Goal: Navigation & Orientation: Understand site structure

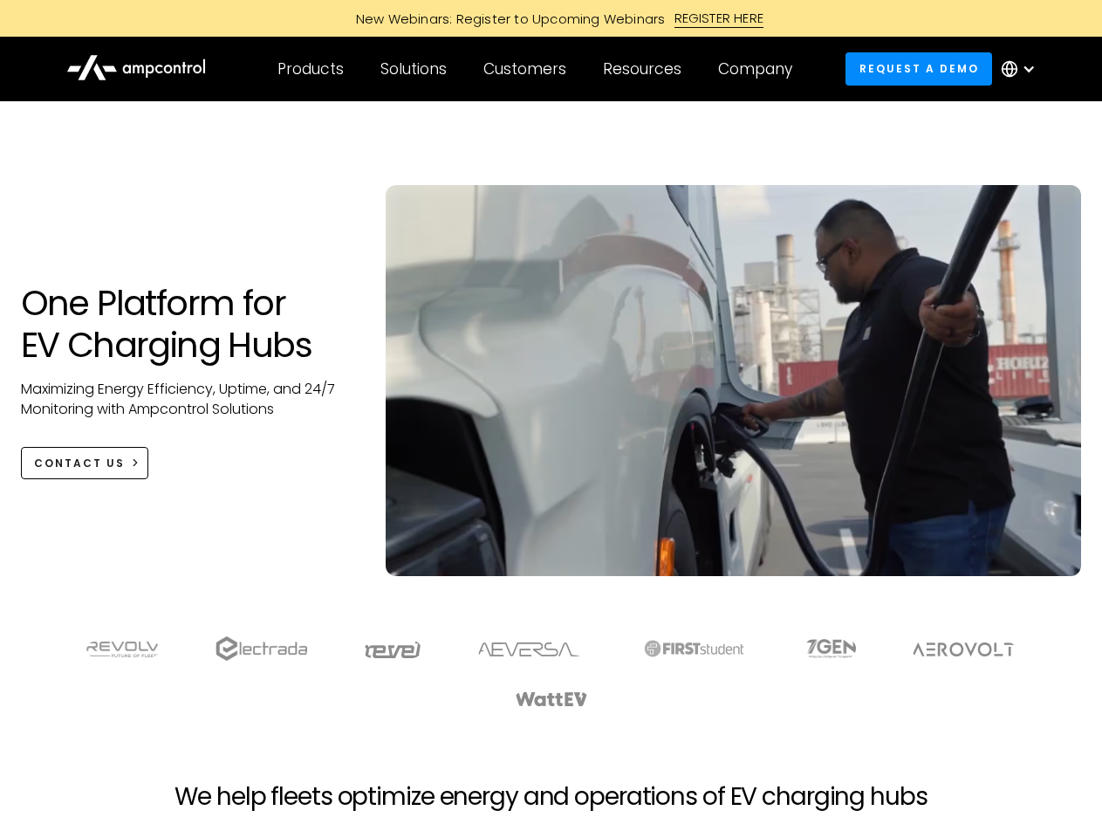
click at [537, 69] on div "Customers" at bounding box center [524, 68] width 83 height 19
click at [310, 69] on div "Products" at bounding box center [311, 68] width 66 height 19
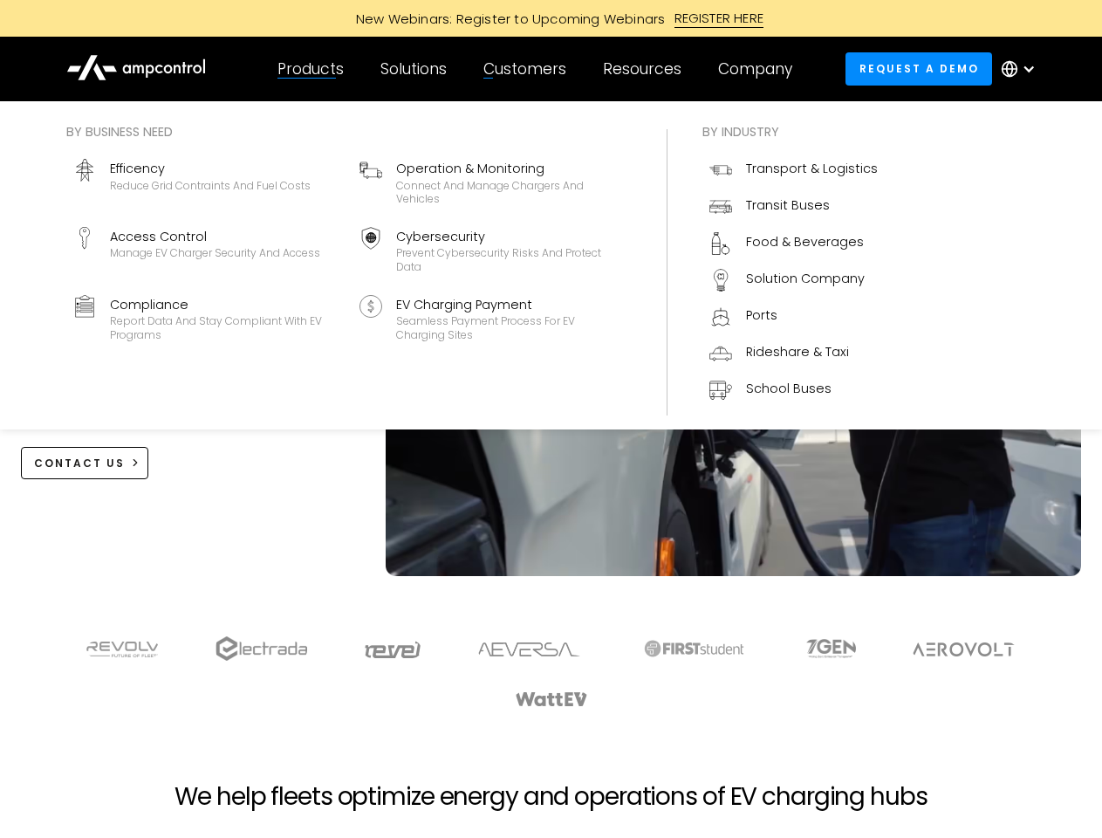
click at [415, 69] on div "Solutions" at bounding box center [413, 68] width 66 height 19
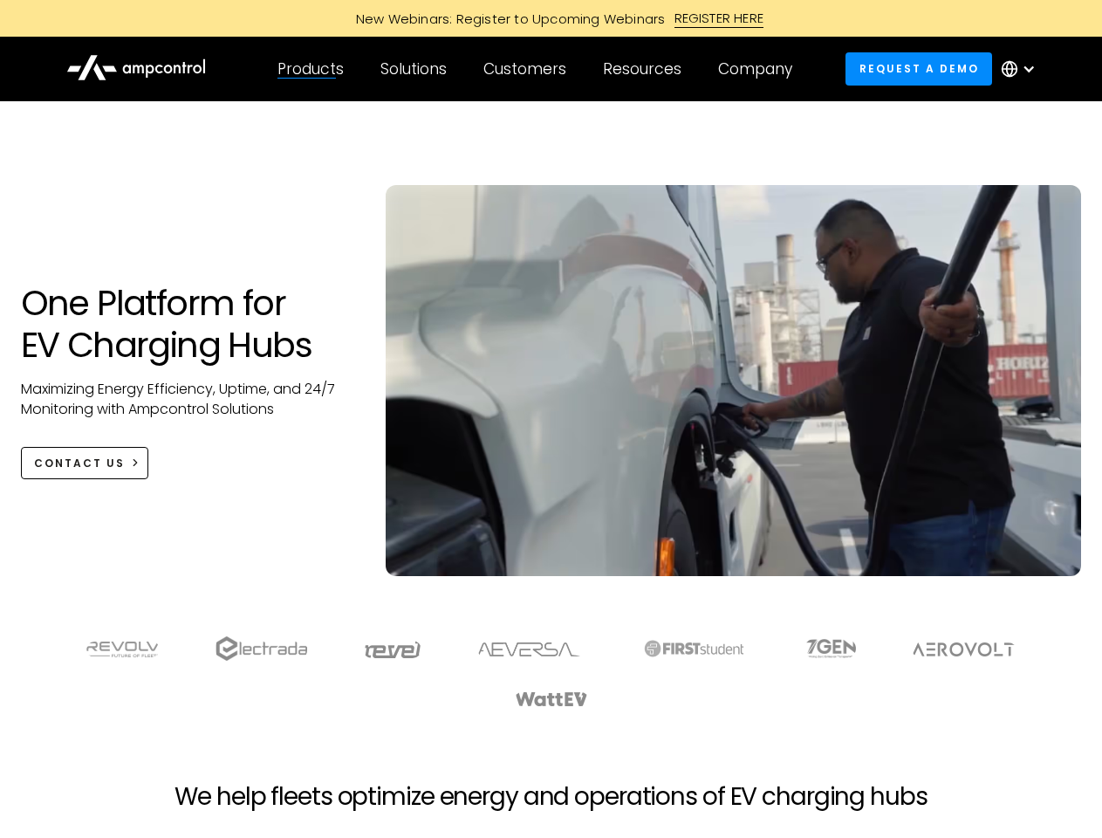
click at [528, 69] on div "Customers" at bounding box center [524, 68] width 83 height 19
click at [646, 69] on div "Resources" at bounding box center [642, 68] width 79 height 19
click at [761, 69] on div "Company" at bounding box center [755, 68] width 74 height 19
click at [1023, 69] on div at bounding box center [1029, 69] width 14 height 14
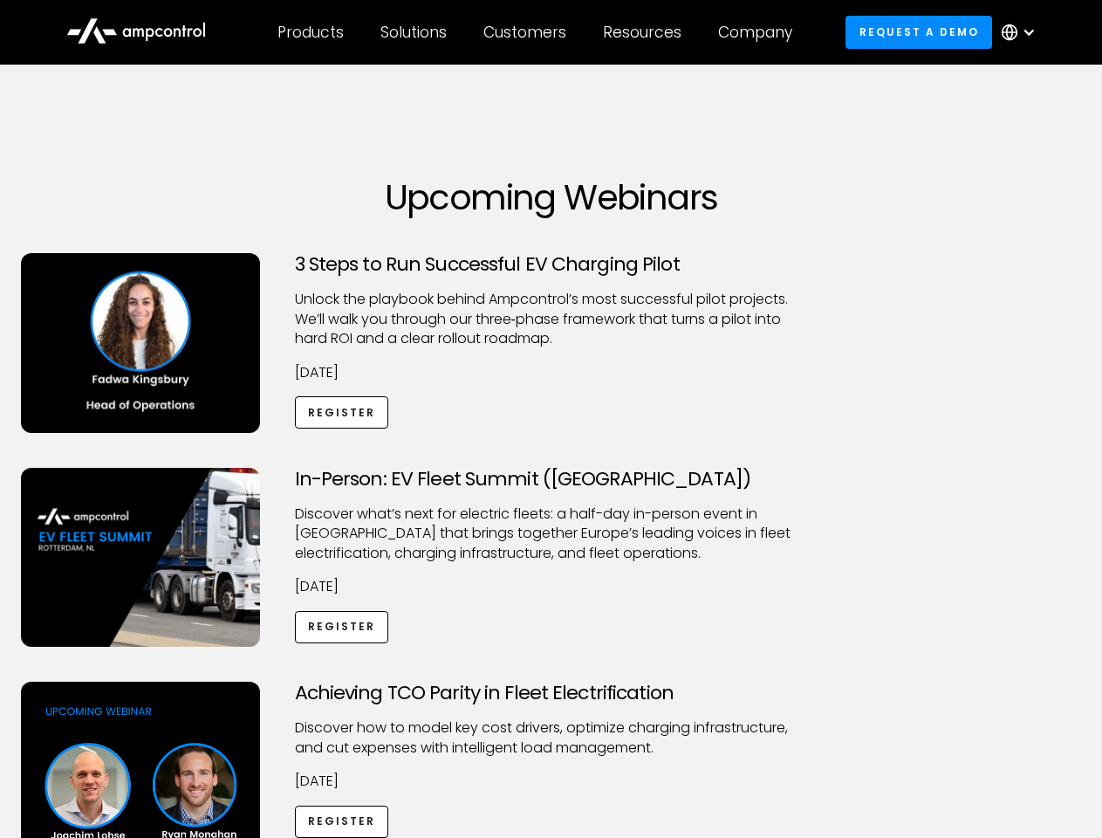
click at [537, 32] on div "Customers" at bounding box center [524, 32] width 83 height 19
click at [310, 32] on div "Products" at bounding box center [311, 32] width 66 height 19
click at [415, 32] on div "Solutions" at bounding box center [413, 32] width 66 height 19
click at [528, 32] on div "Customers" at bounding box center [524, 32] width 83 height 19
click at [646, 32] on div "Resources" at bounding box center [642, 32] width 79 height 19
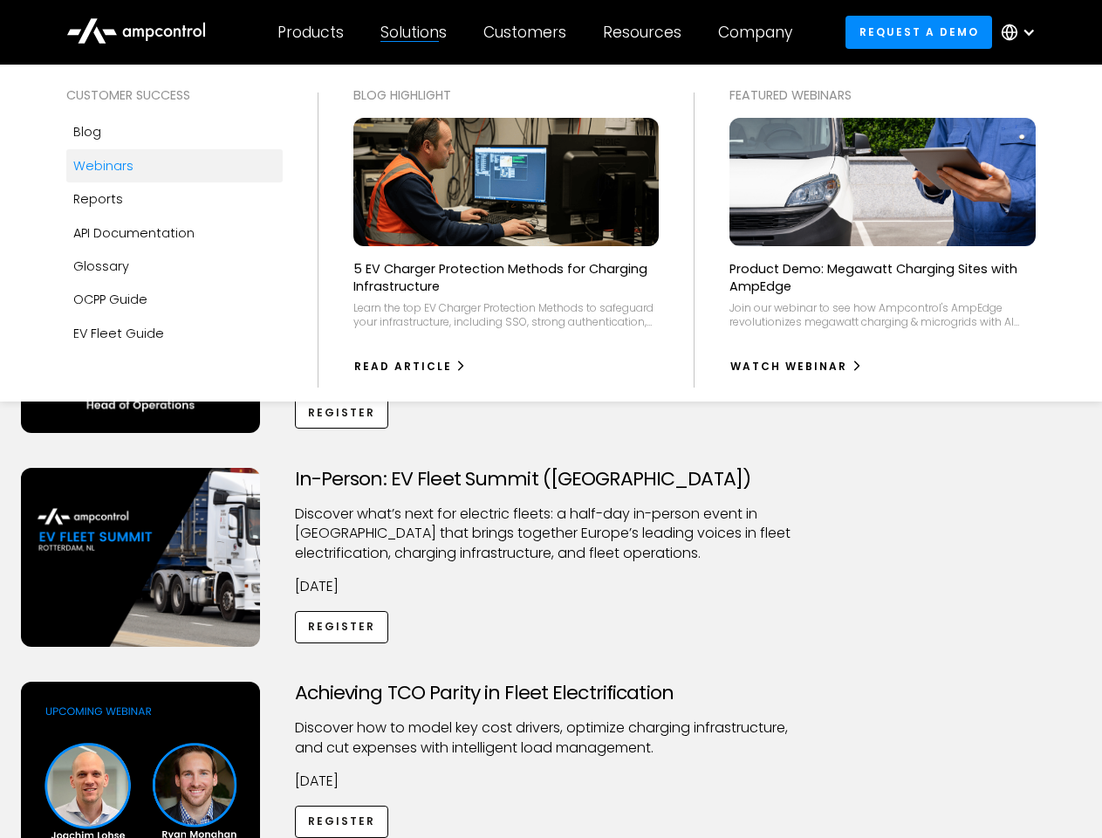
click at [761, 32] on div "Company" at bounding box center [755, 32] width 74 height 19
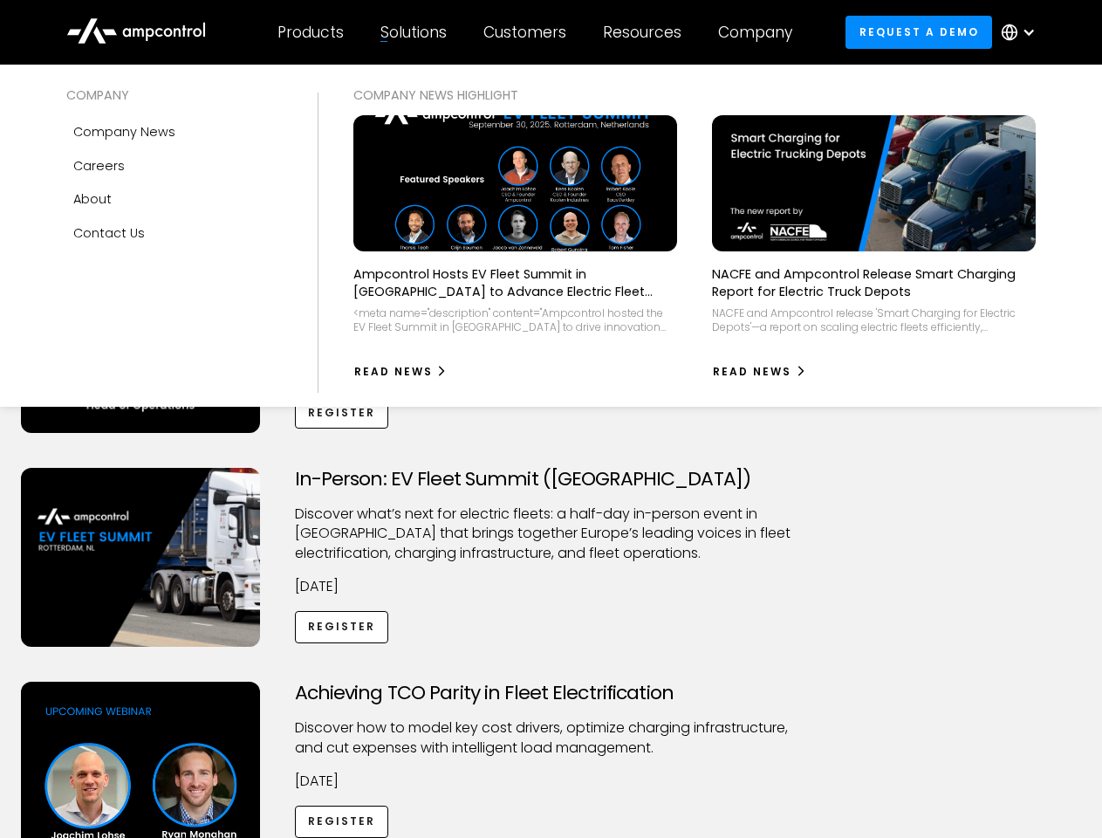
click at [1023, 32] on div at bounding box center [1029, 32] width 14 height 14
